Goal: Transaction & Acquisition: Purchase product/service

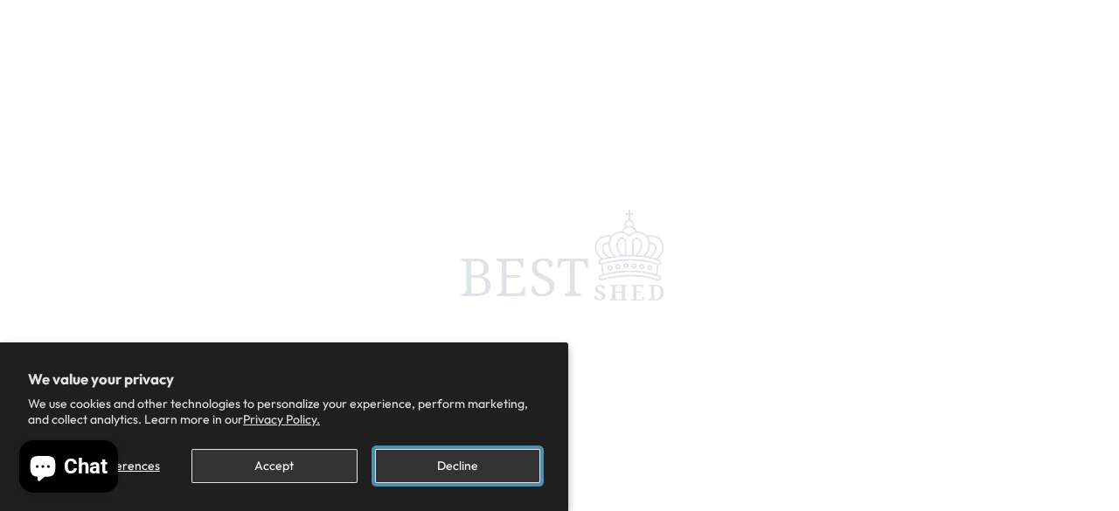
click at [454, 463] on button "Decline" at bounding box center [457, 466] width 165 height 34
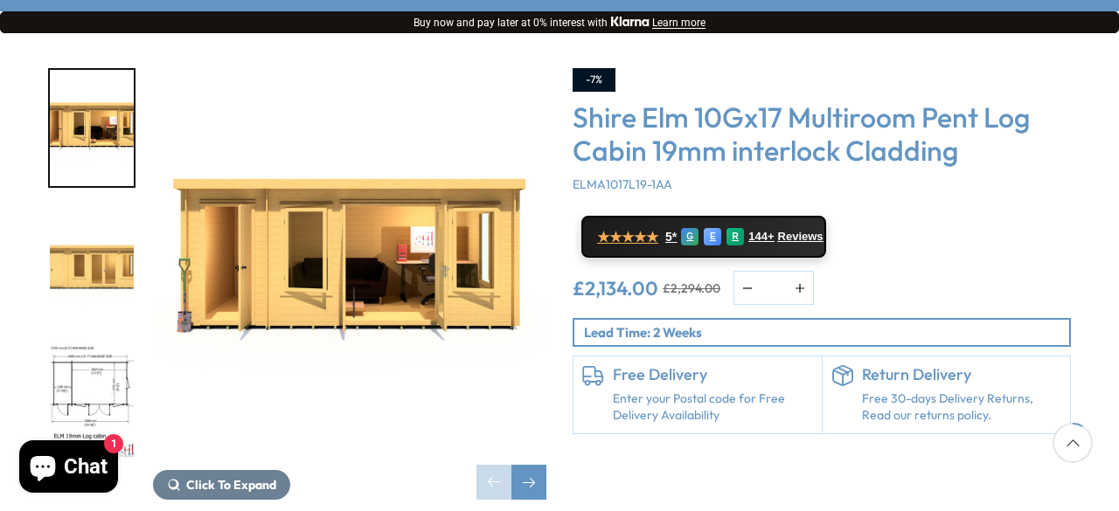
scroll to position [280, 0]
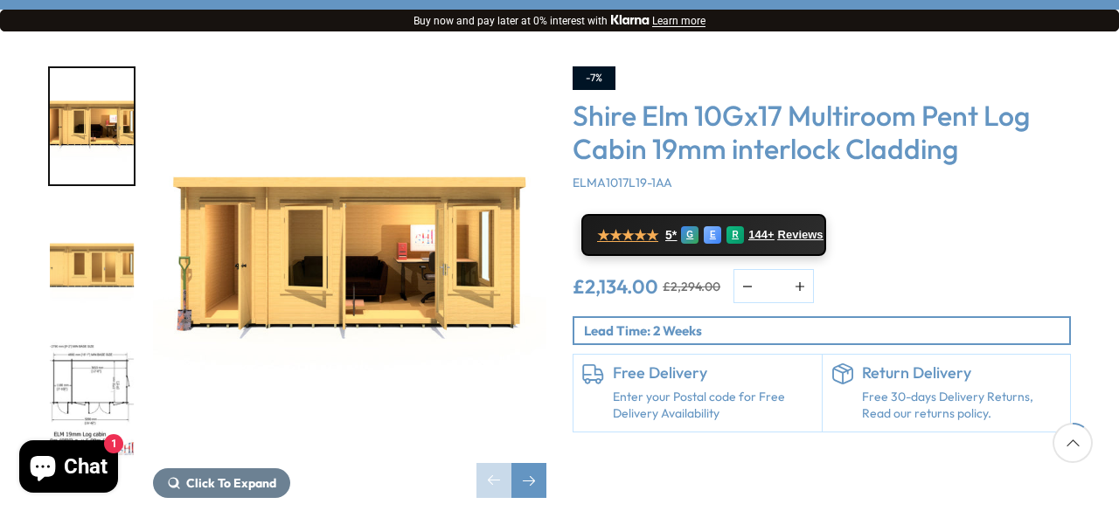
click at [79, 342] on img "3 / 10" at bounding box center [92, 400] width 84 height 116
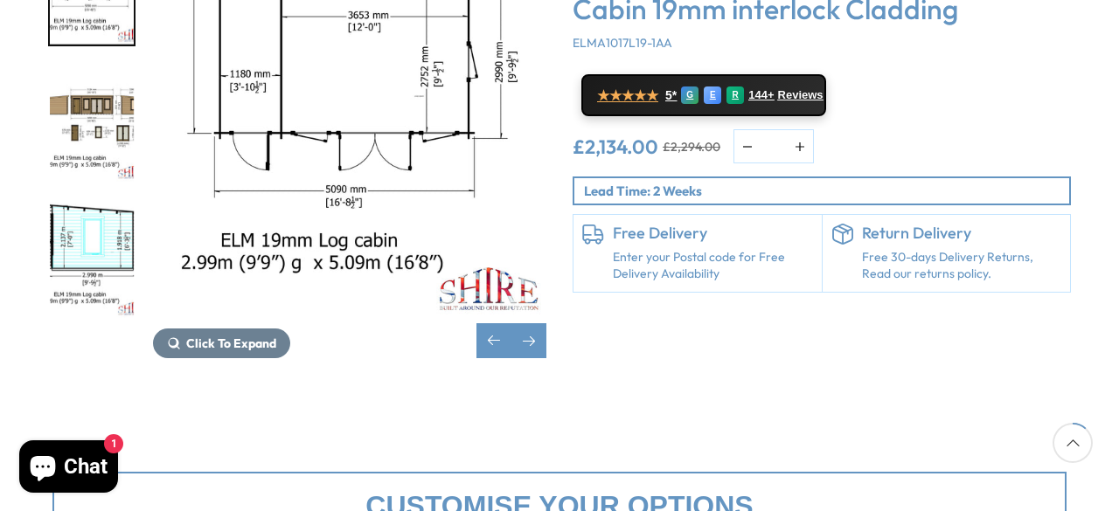
scroll to position [315, 0]
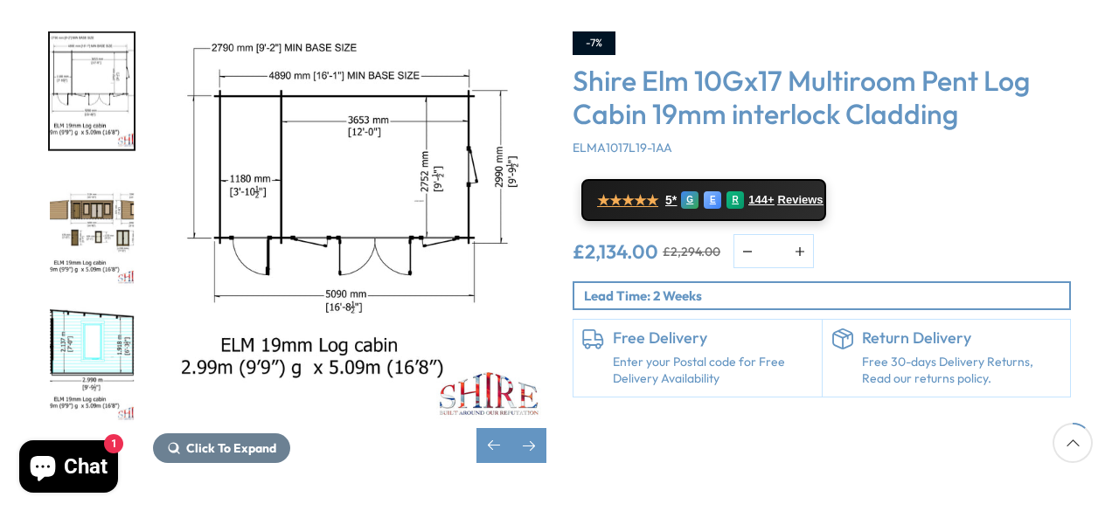
click at [500, 340] on img "3 / 10" at bounding box center [349, 227] width 393 height 393
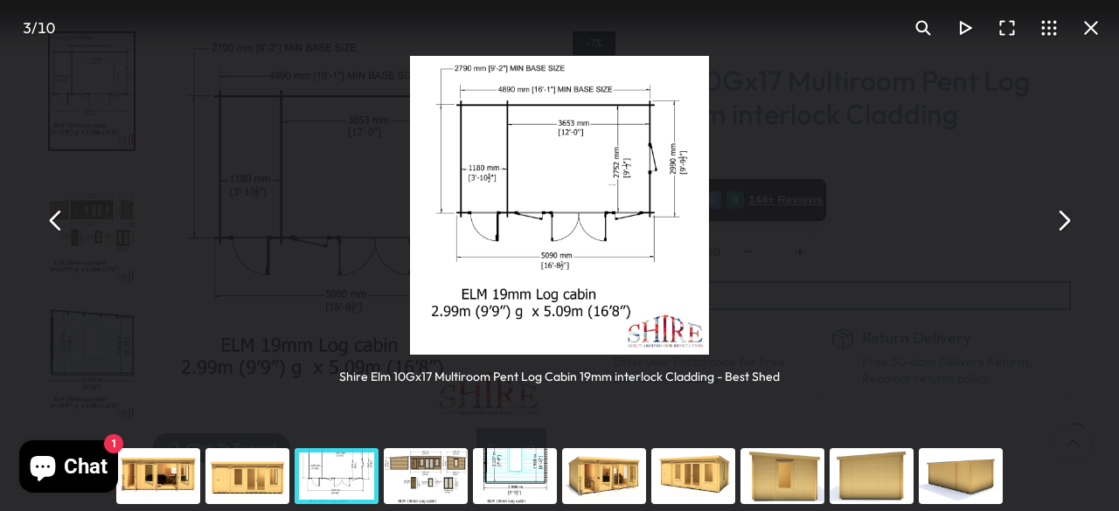
click at [311, 359] on div "Shire Elm 10Gx17 Multiroom Pent Log Cabin 19mm interlock Cladding - Best Shed" at bounding box center [559, 220] width 1119 height 441
